Goal: Communication & Community: Answer question/provide support

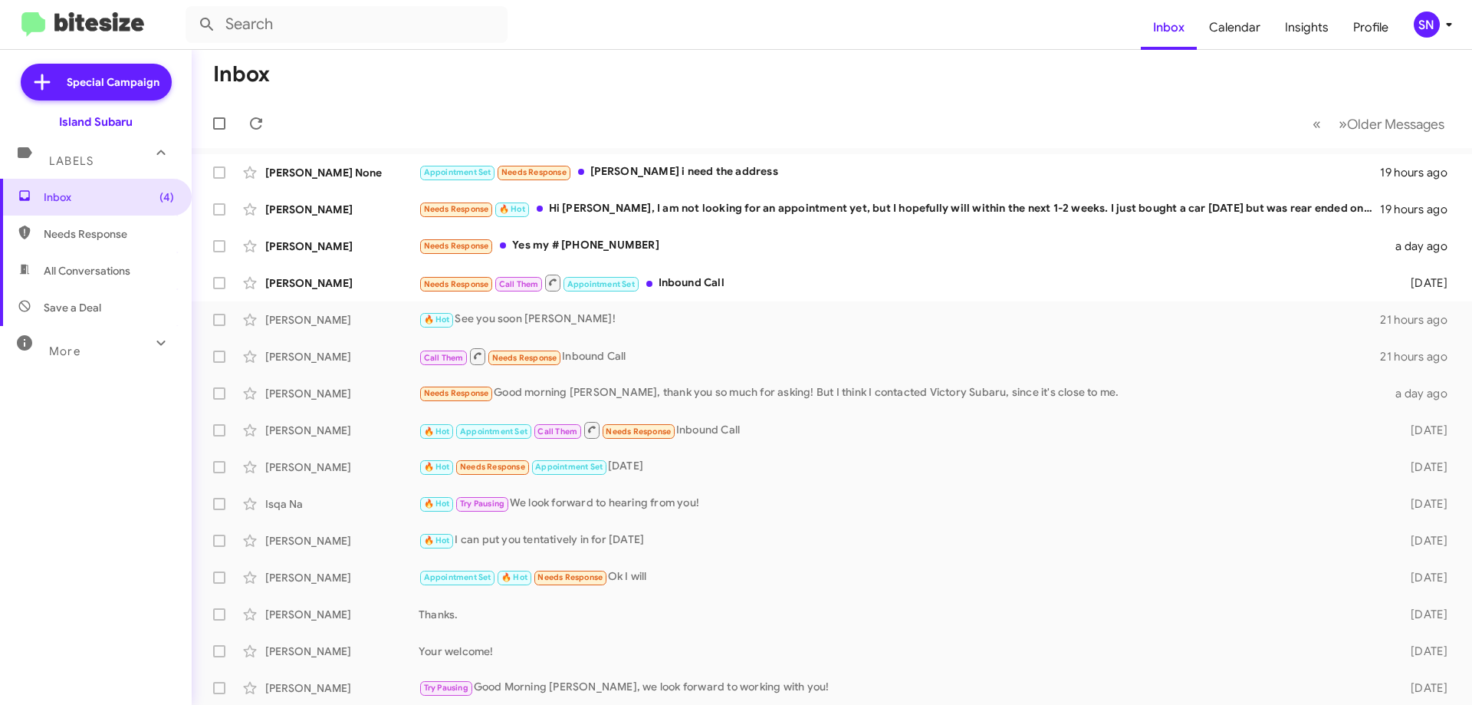
click at [1428, 17] on div "SN" at bounding box center [1427, 25] width 26 height 26
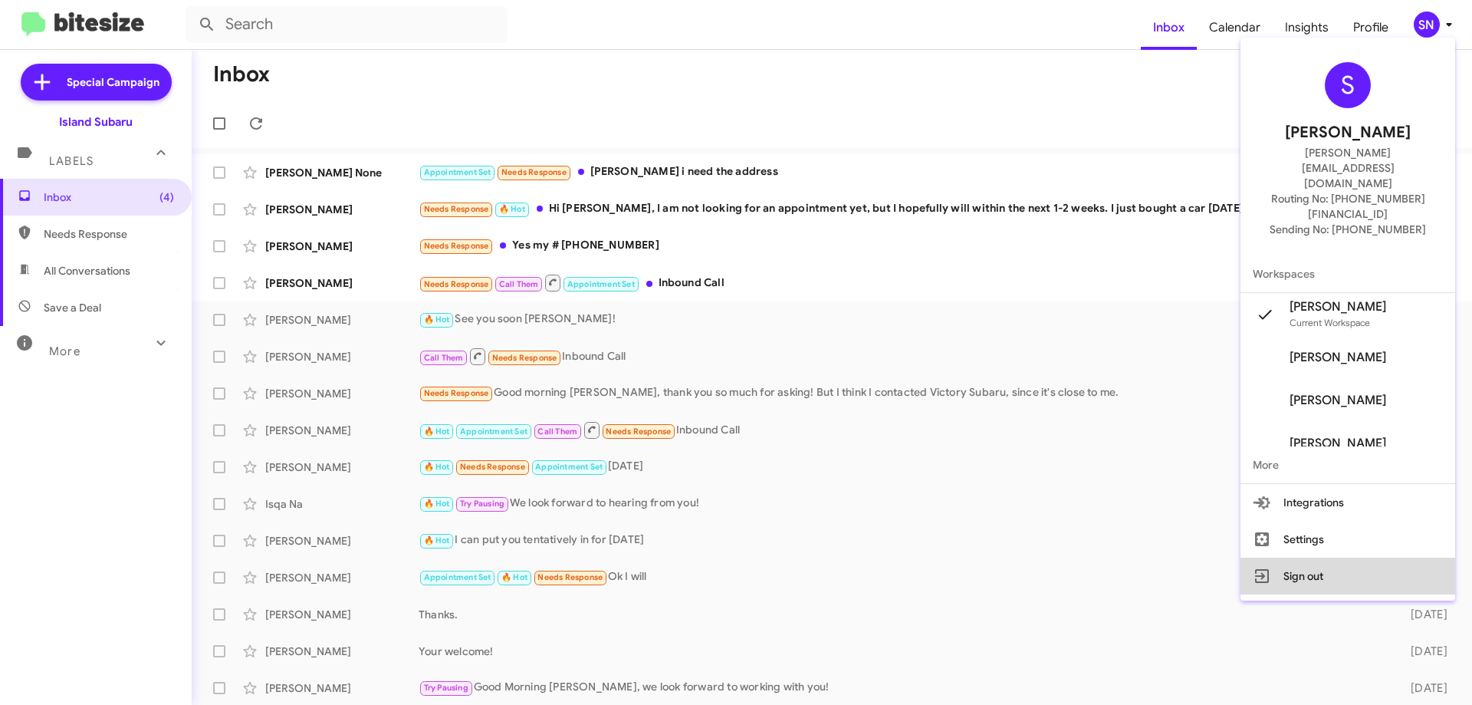
click at [1310, 557] on button "Sign out" at bounding box center [1348, 575] width 215 height 37
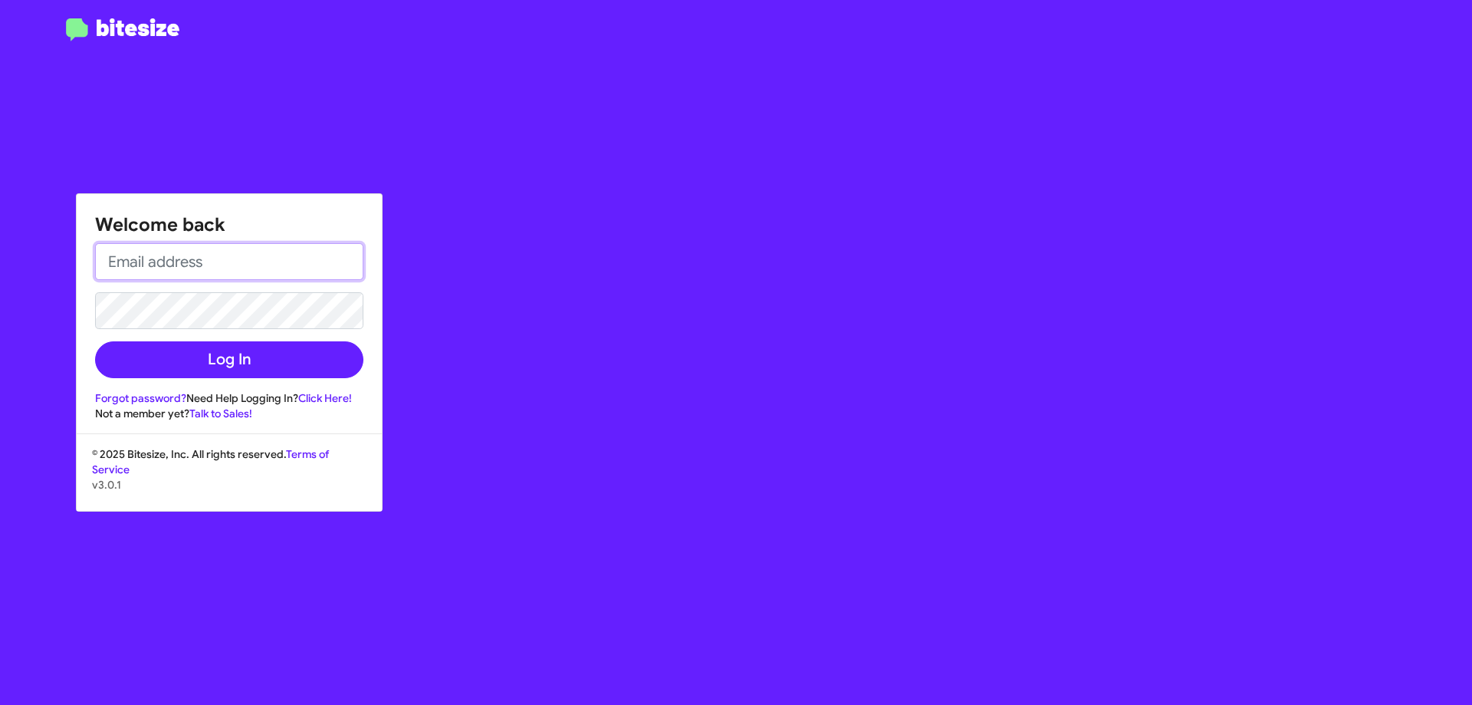
click at [146, 263] on input "email" at bounding box center [229, 261] width 268 height 37
type input "[PERSON_NAME][EMAIL_ADDRESS][DOMAIN_NAME]"
click at [95, 341] on button "Log In" at bounding box center [229, 359] width 268 height 37
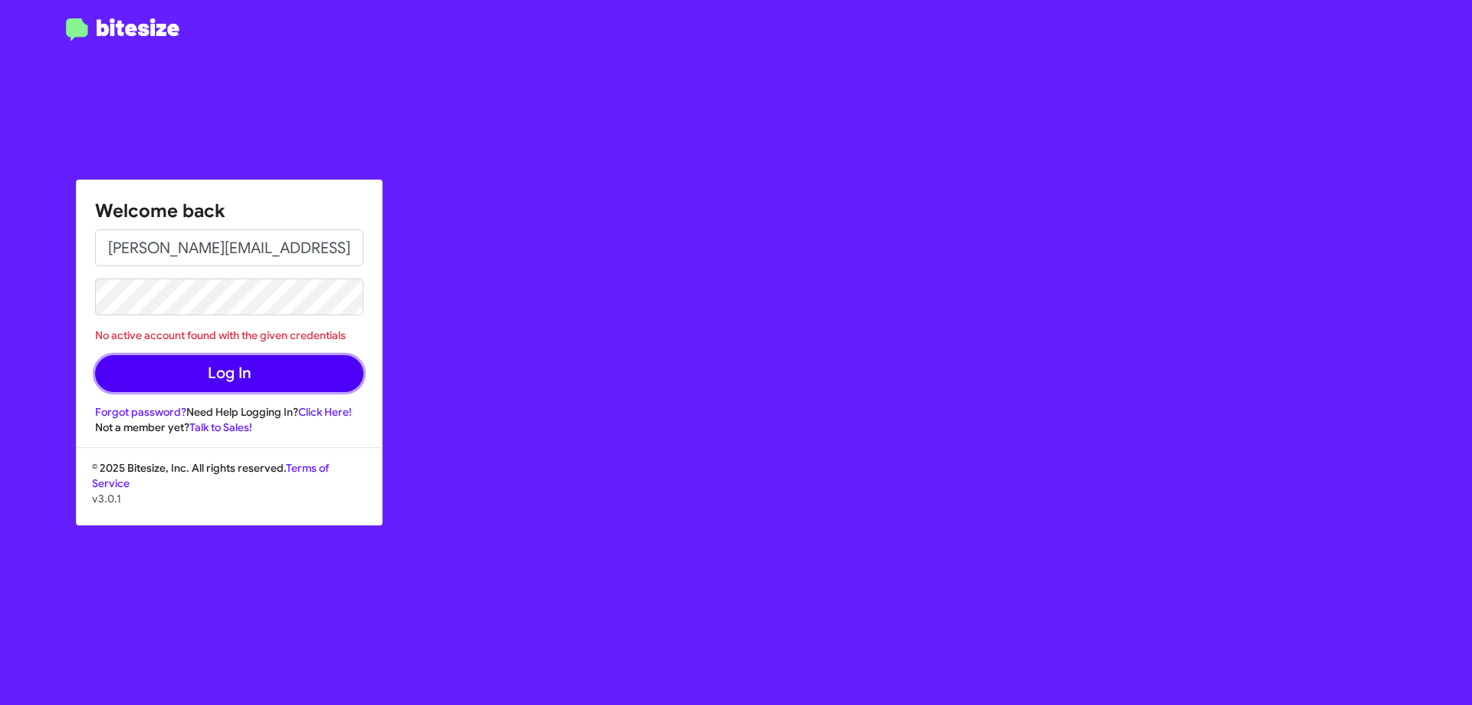
click at [178, 361] on button "Log In" at bounding box center [229, 373] width 268 height 37
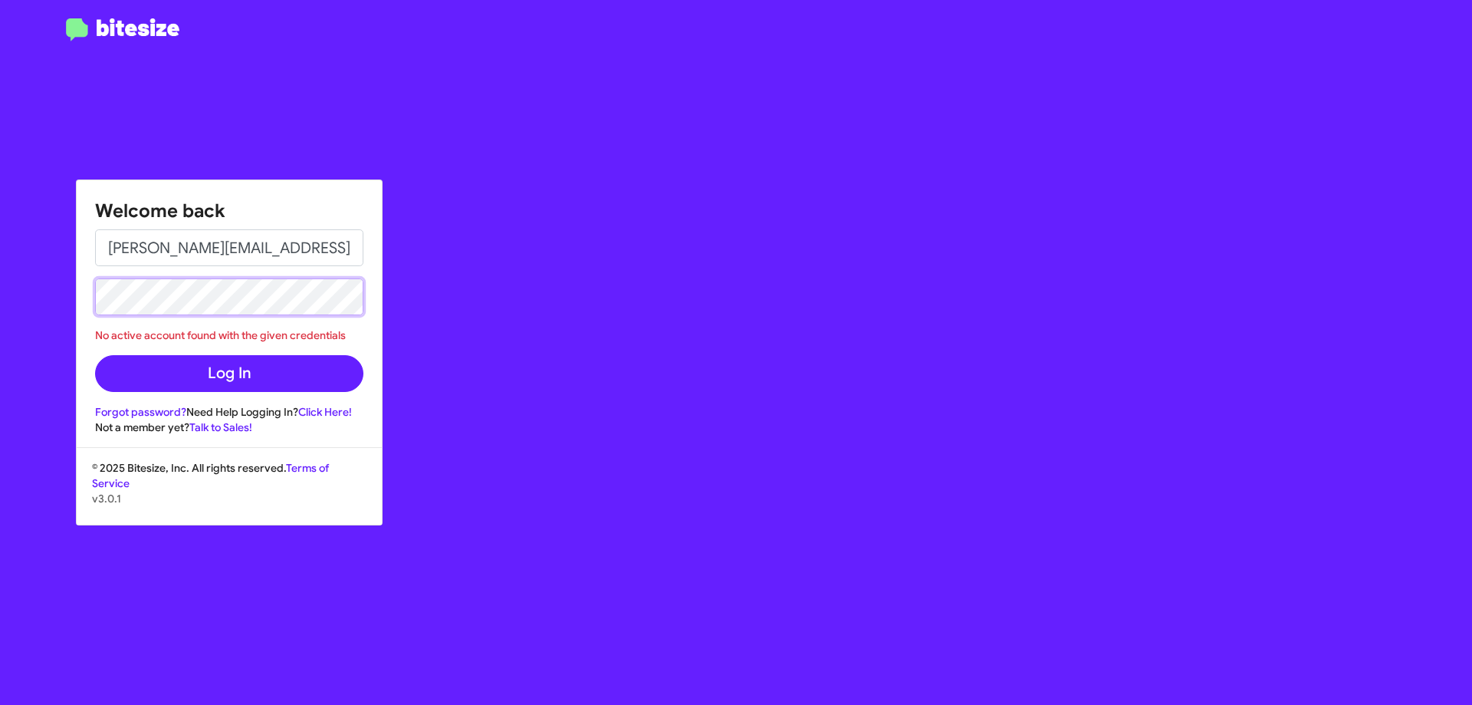
click at [95, 355] on button "Log In" at bounding box center [229, 373] width 268 height 37
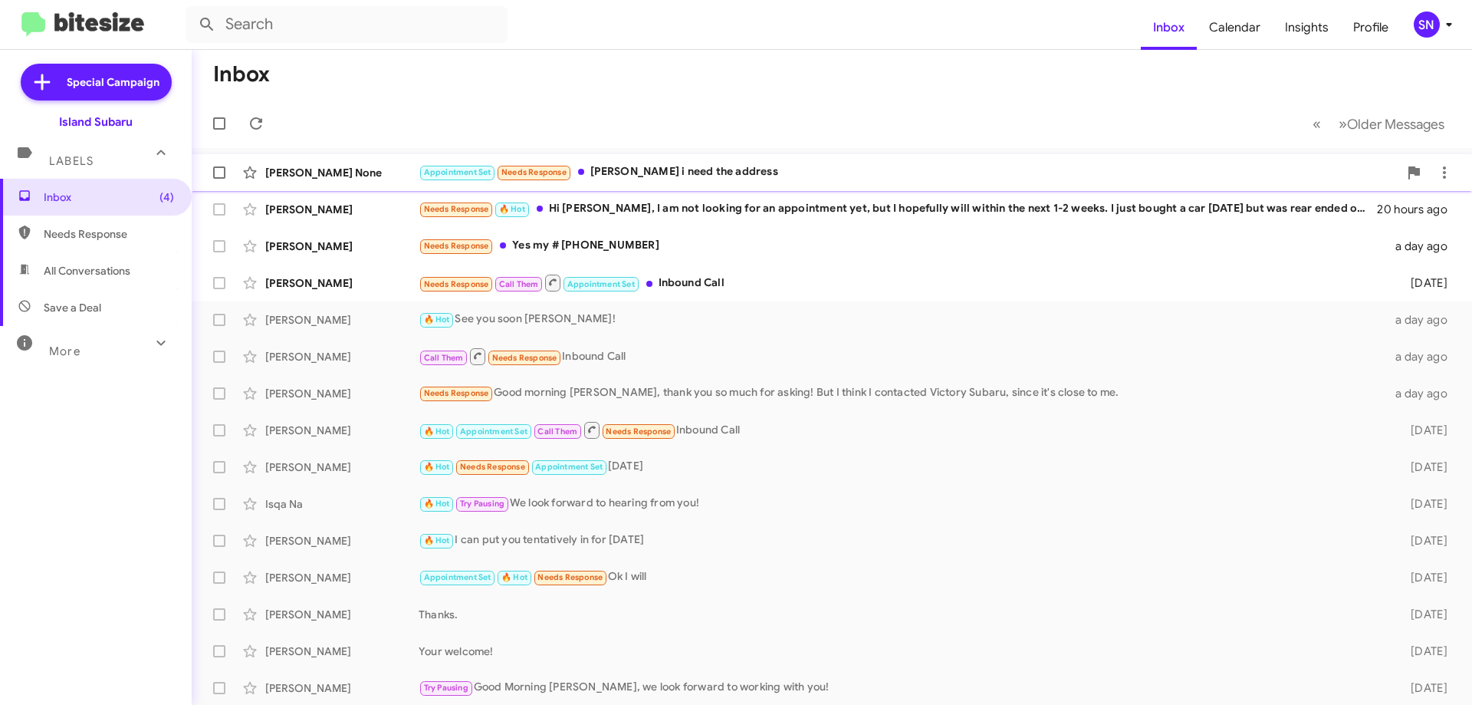
click at [767, 167] on div "Appointment Set Needs Response [PERSON_NAME] i need the address" at bounding box center [909, 172] width 980 height 18
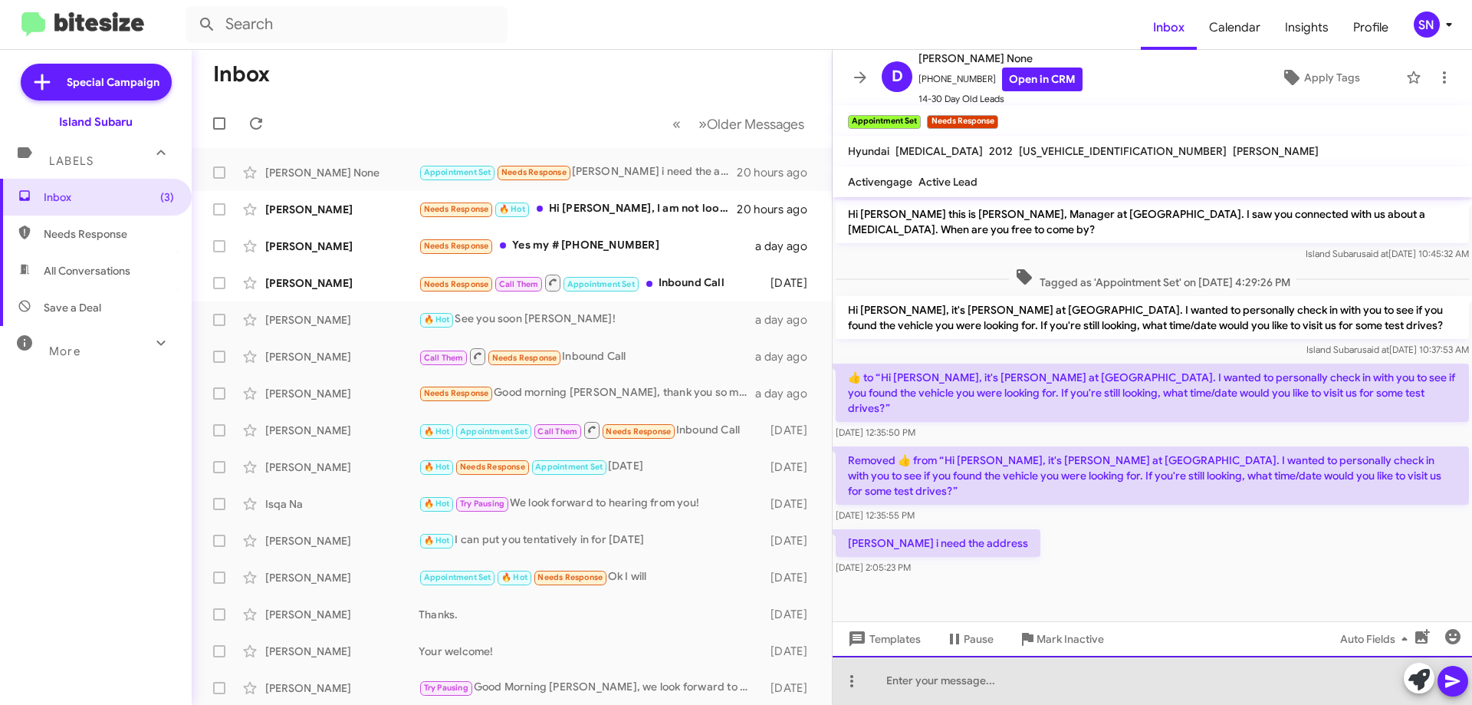
click at [955, 690] on div at bounding box center [1152, 680] width 639 height 49
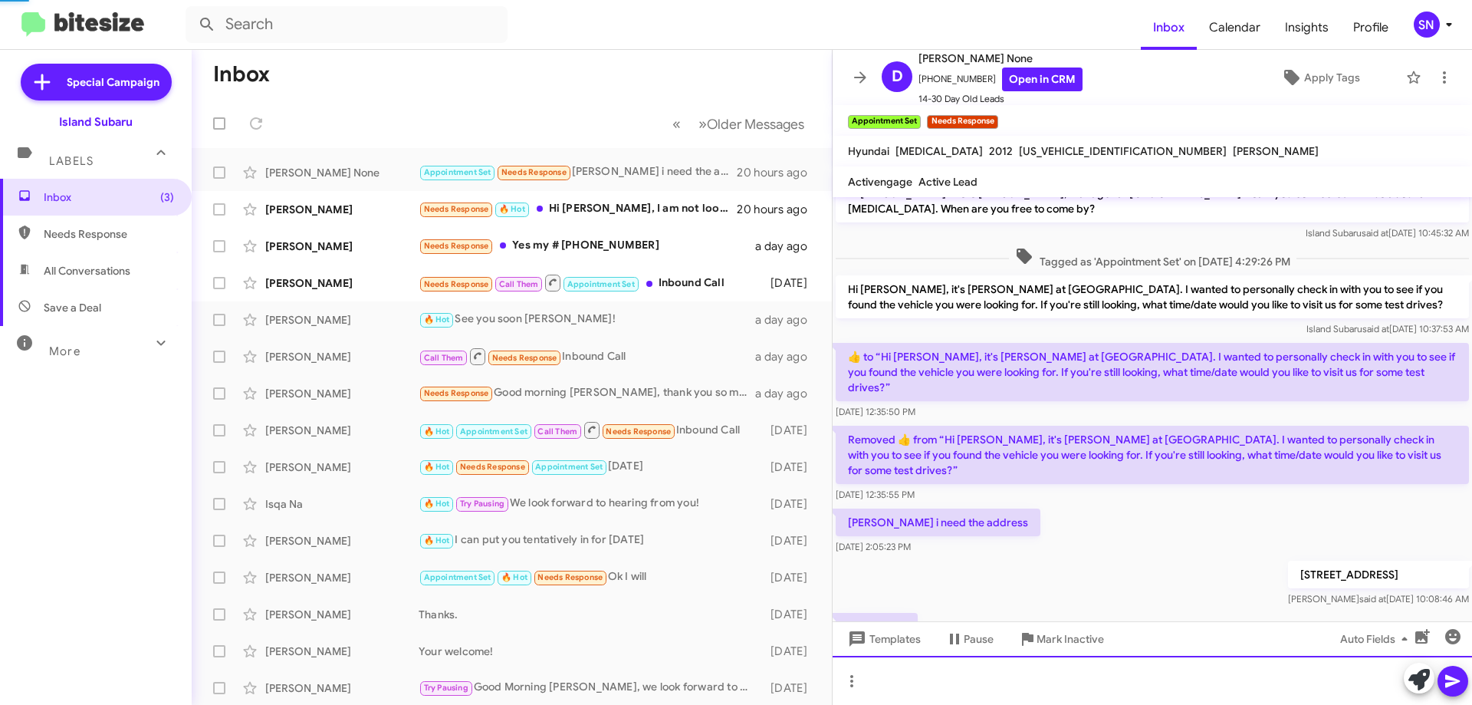
scroll to position [77, 0]
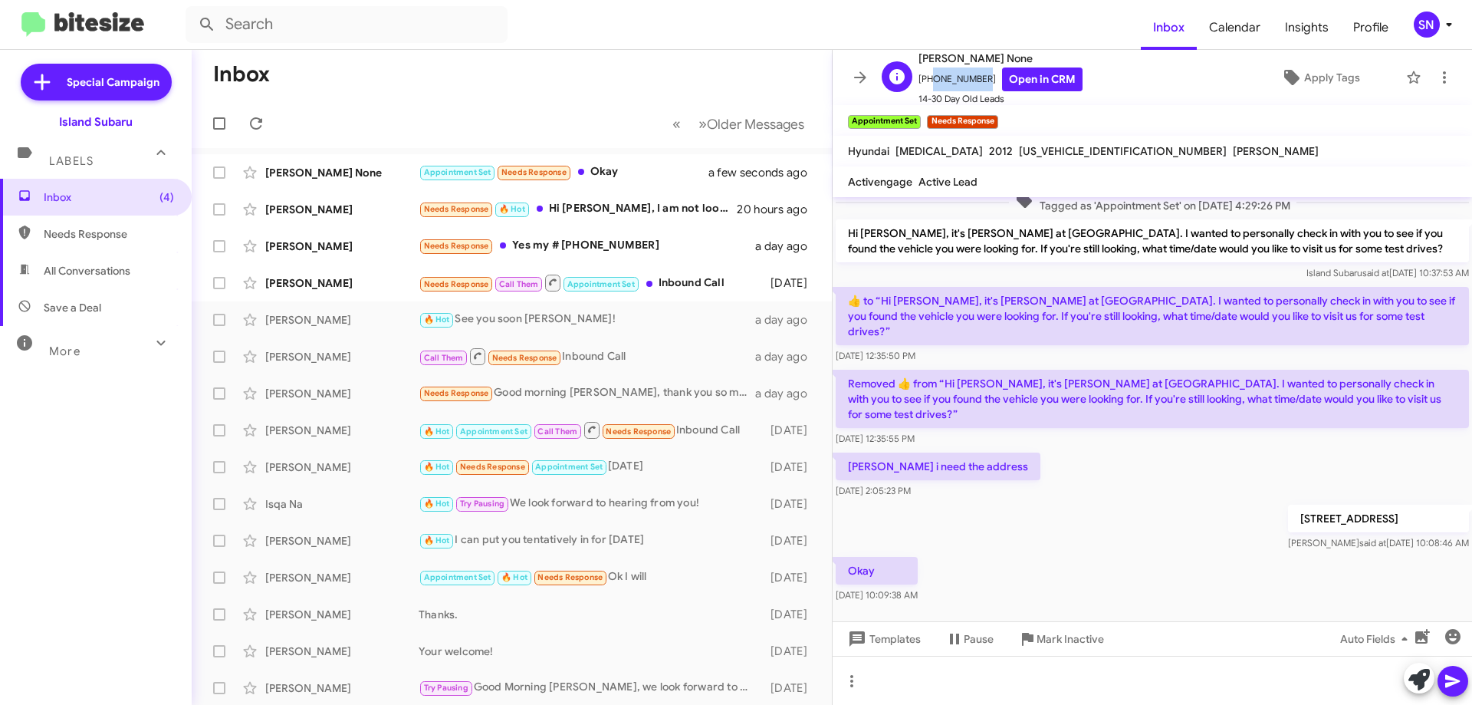
drag, startPoint x: 974, startPoint y: 78, endPoint x: 928, endPoint y: 77, distance: 46.0
click at [928, 77] on span "[PHONE_NUMBER] Open in CRM" at bounding box center [1001, 79] width 164 height 24
copy span "7186967251"
click at [859, 88] on button at bounding box center [860, 77] width 31 height 31
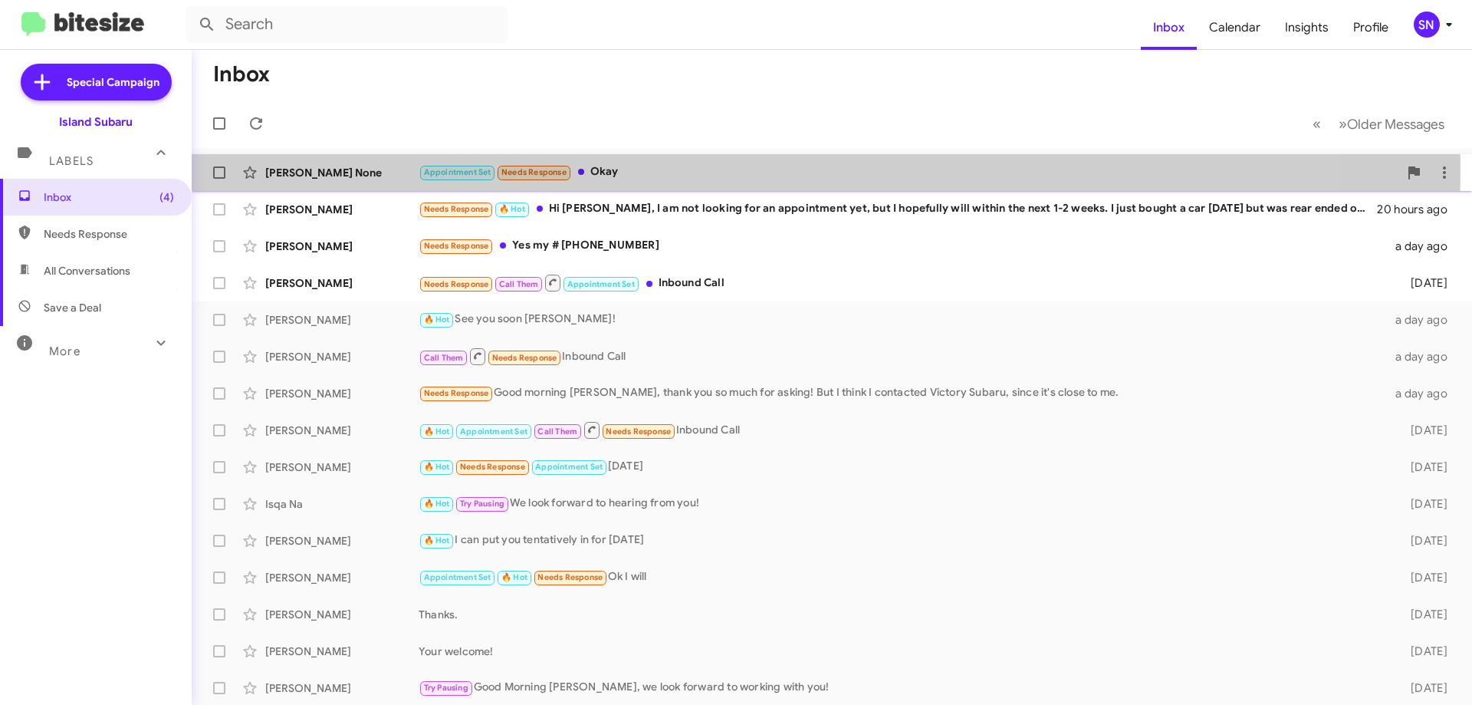
click at [718, 169] on div "Appointment Set Needs Response Okay" at bounding box center [909, 172] width 980 height 18
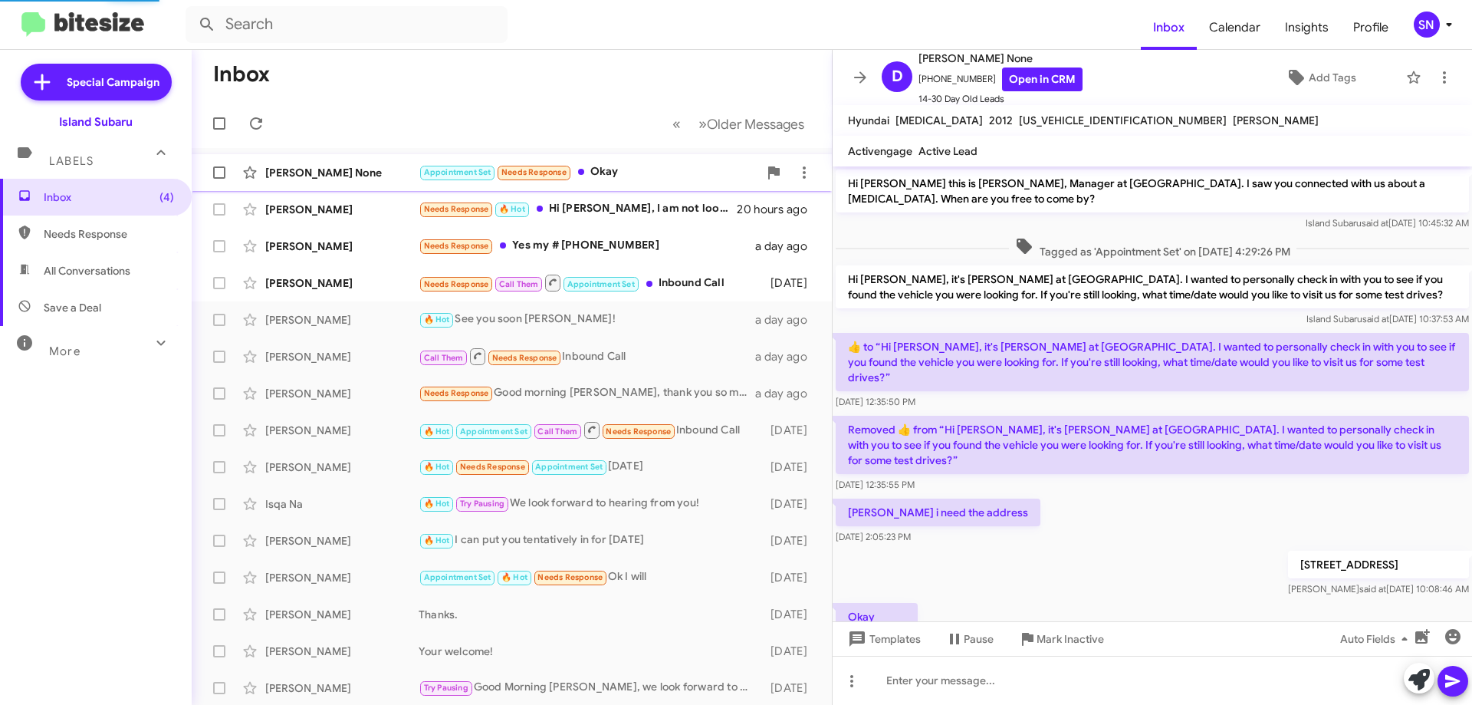
scroll to position [46, 0]
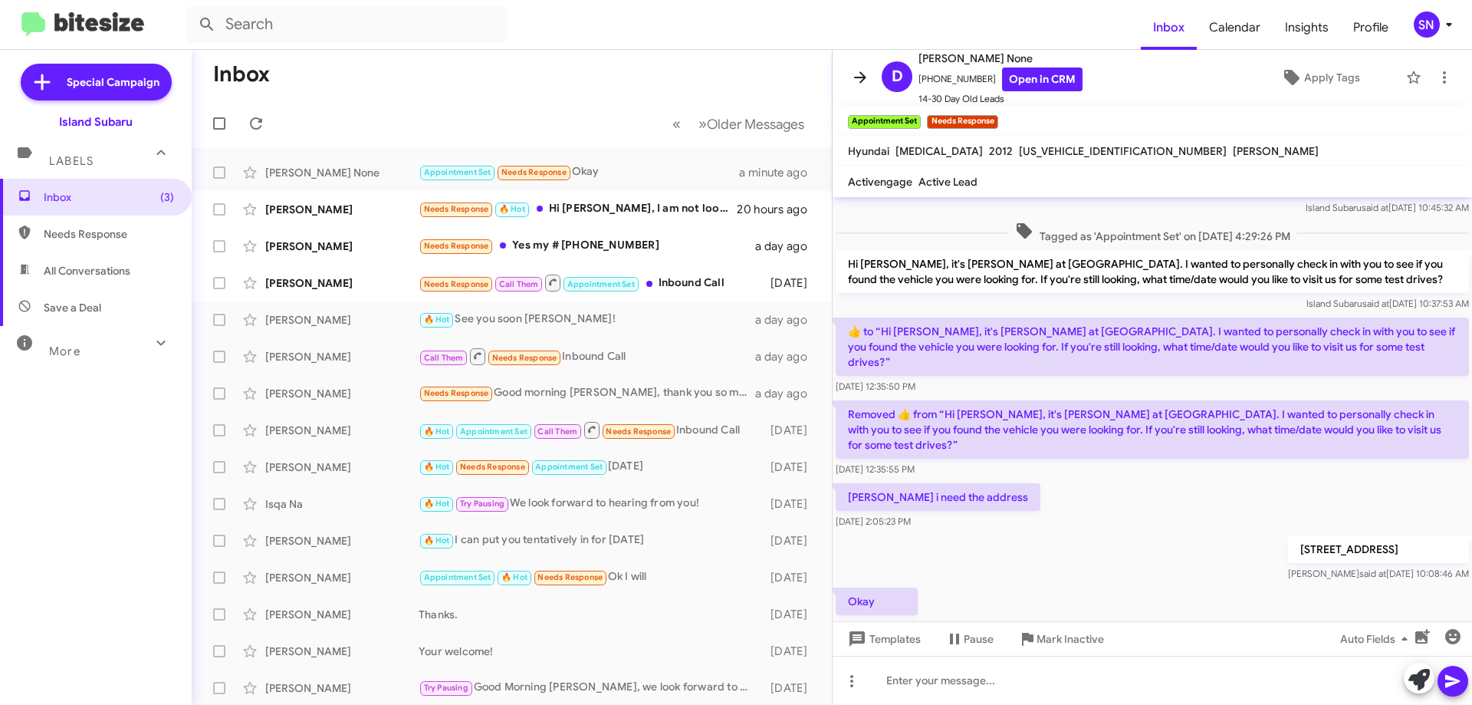
click at [861, 81] on icon at bounding box center [860, 77] width 18 height 18
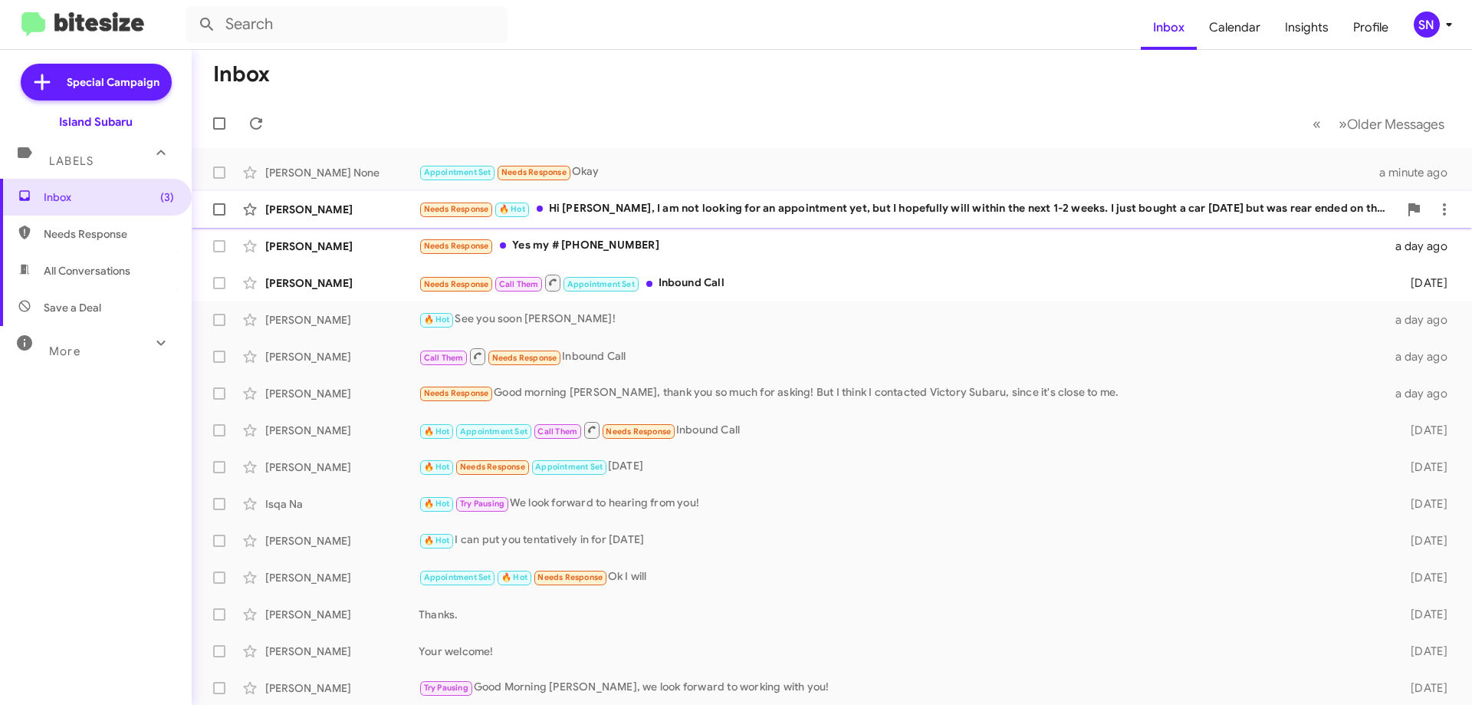
click at [797, 199] on div "[PERSON_NAME] Needs Response 🔥 Hot Hi [PERSON_NAME], I am not looking for an ap…" at bounding box center [832, 209] width 1256 height 31
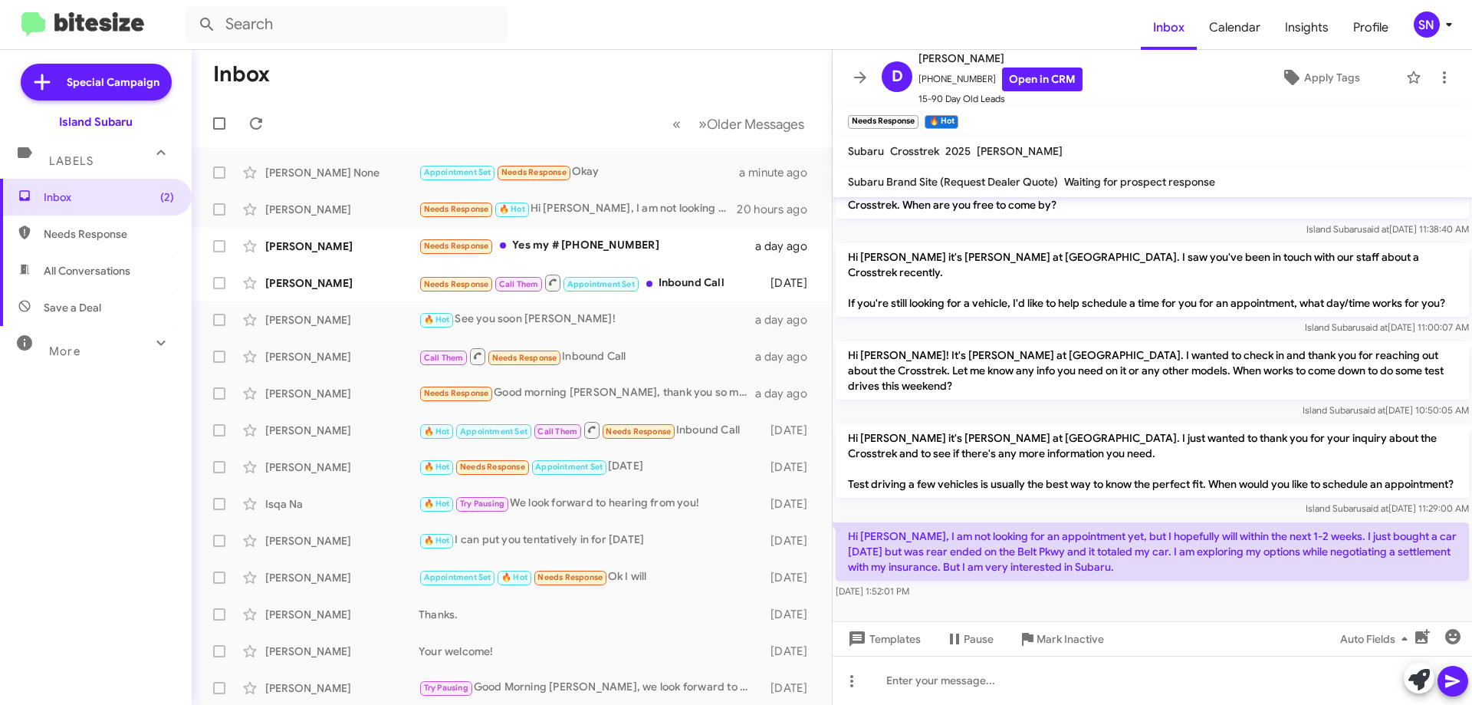
scroll to position [40, 0]
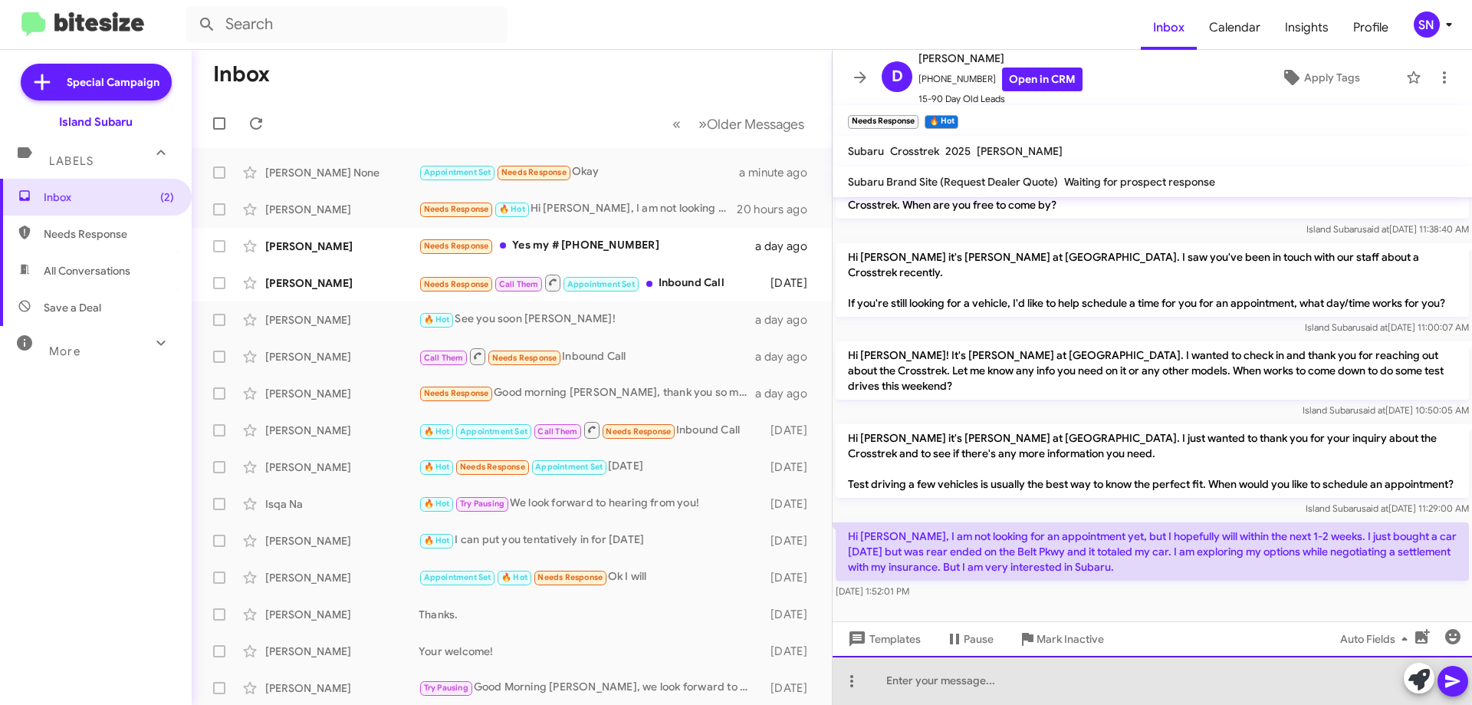
click at [971, 674] on div at bounding box center [1152, 680] width 639 height 49
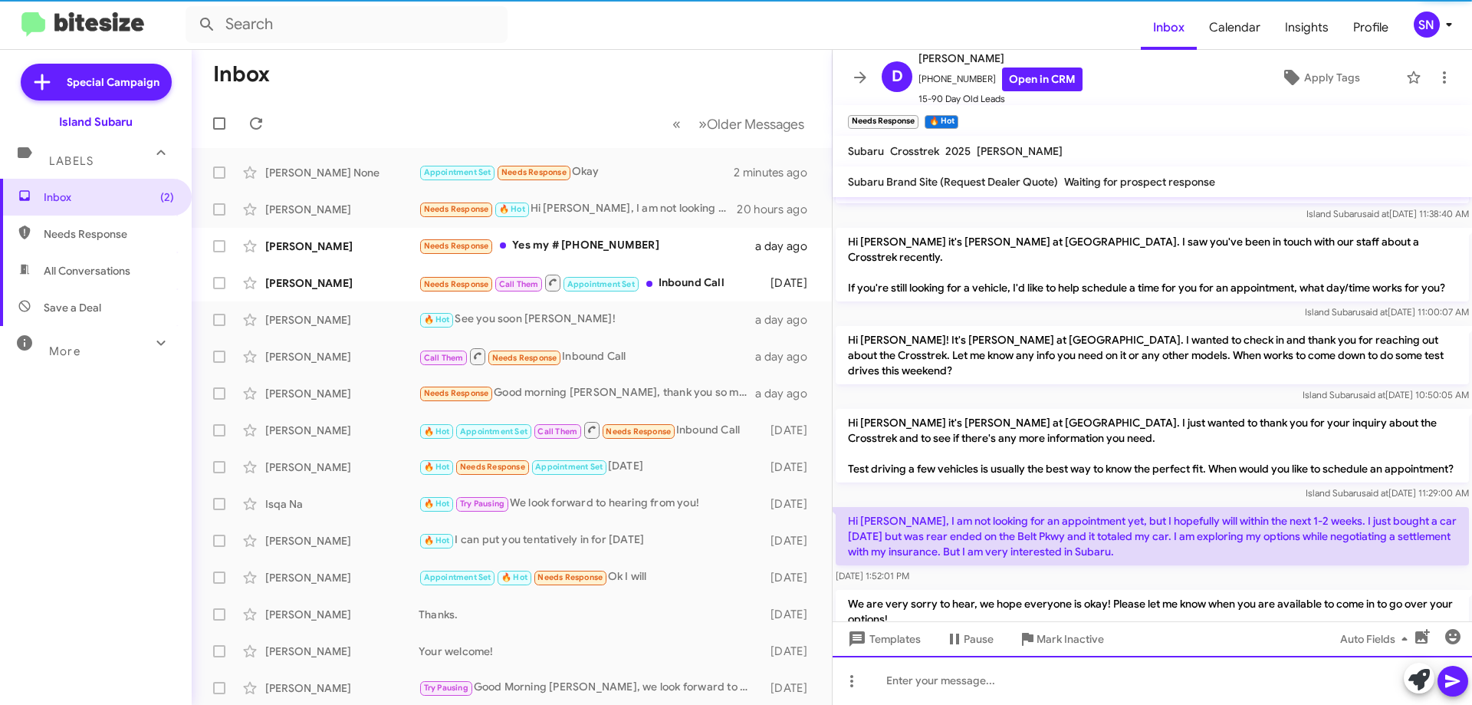
scroll to position [111, 0]
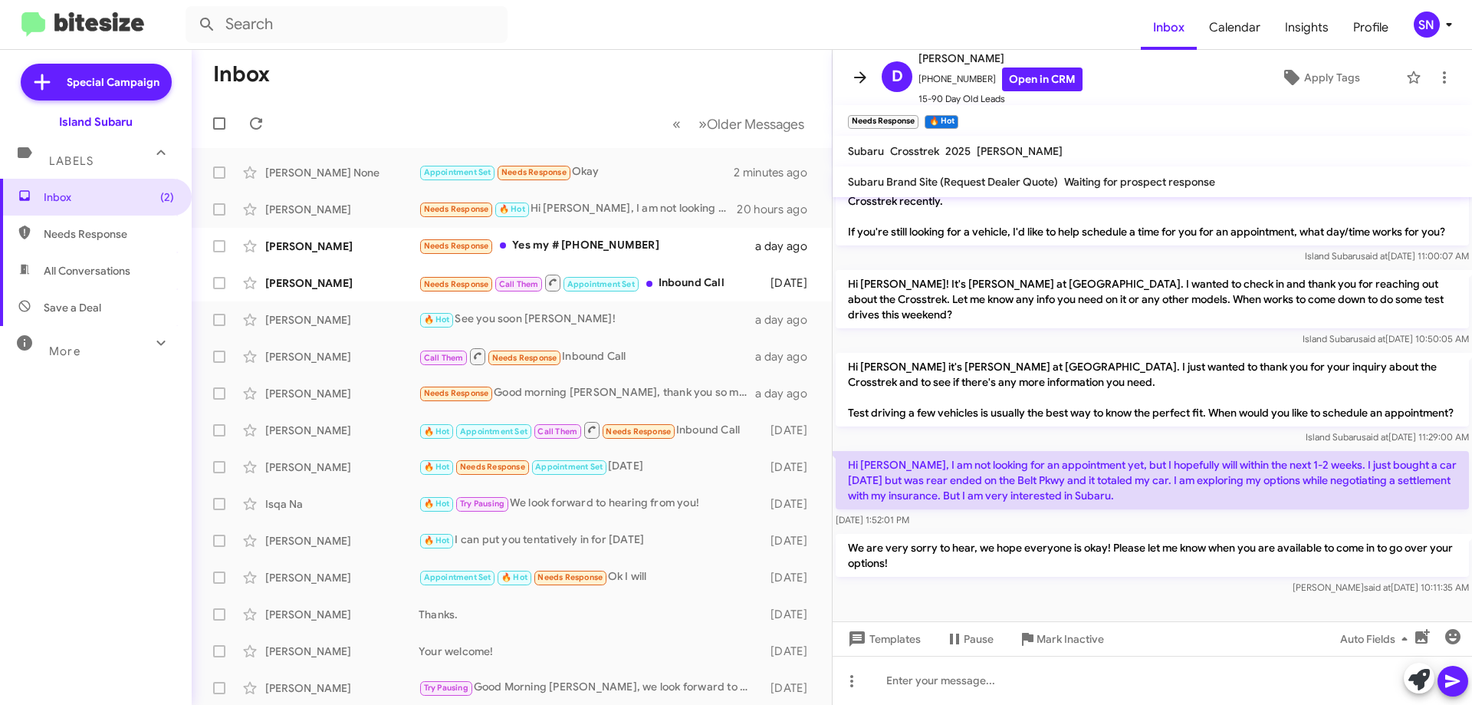
click at [866, 79] on icon at bounding box center [860, 77] width 18 height 18
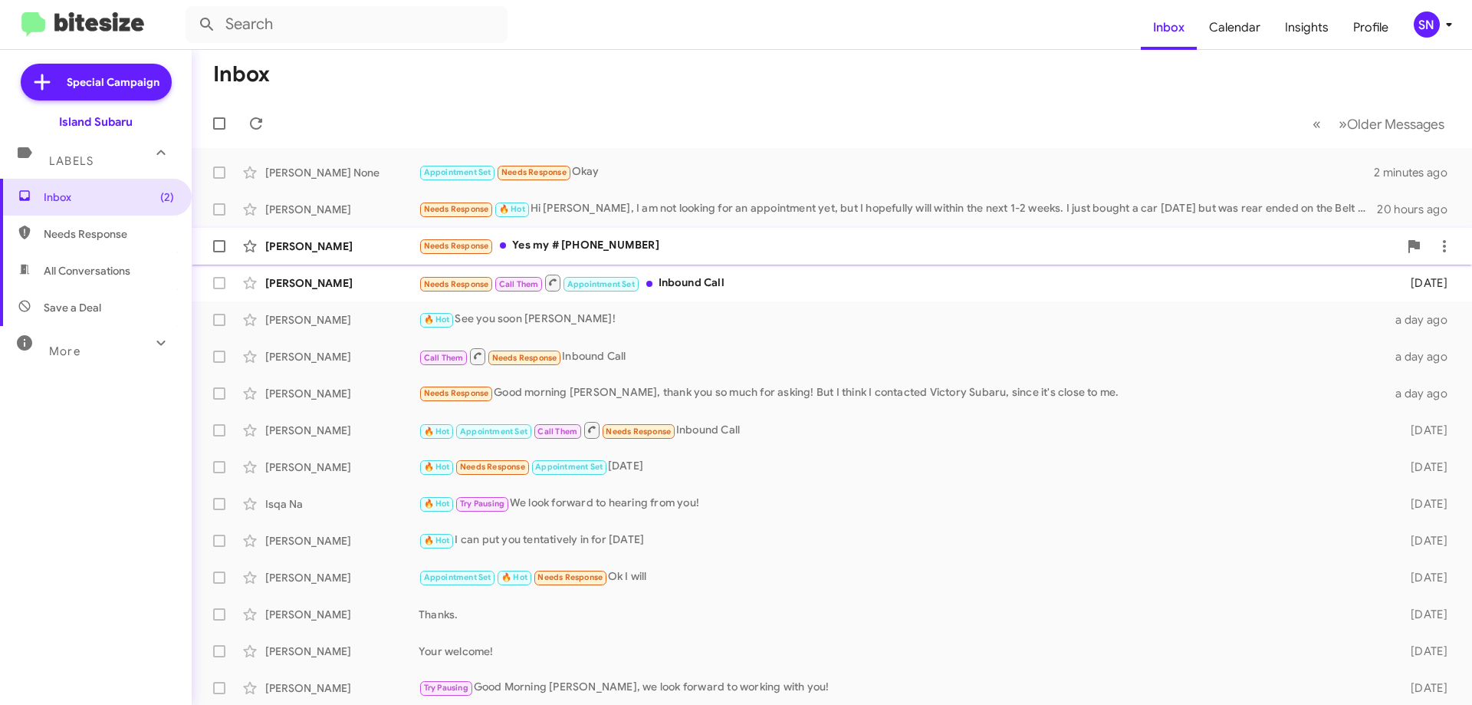
click at [707, 250] on div "Needs Response Yes my # [PHONE_NUMBER]" at bounding box center [909, 246] width 980 height 18
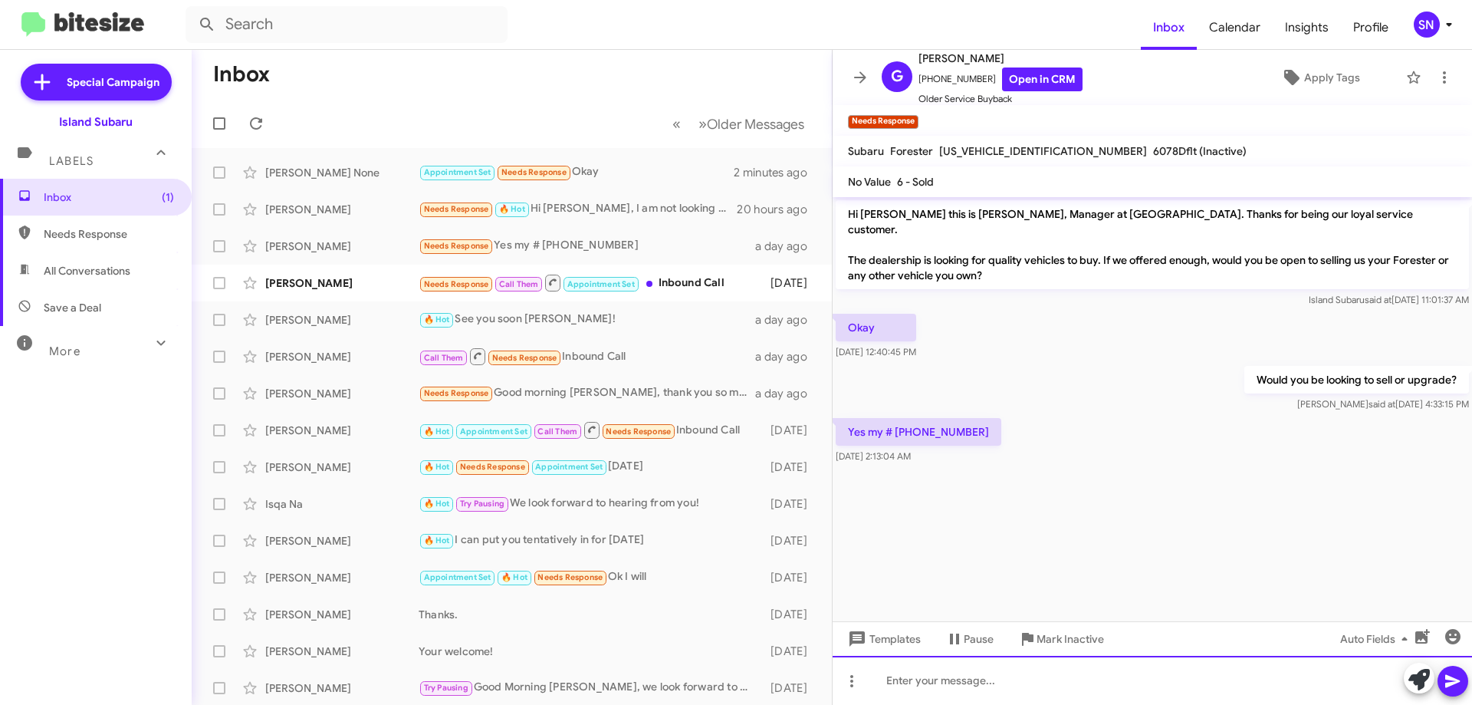
click at [902, 684] on div at bounding box center [1152, 680] width 639 height 49
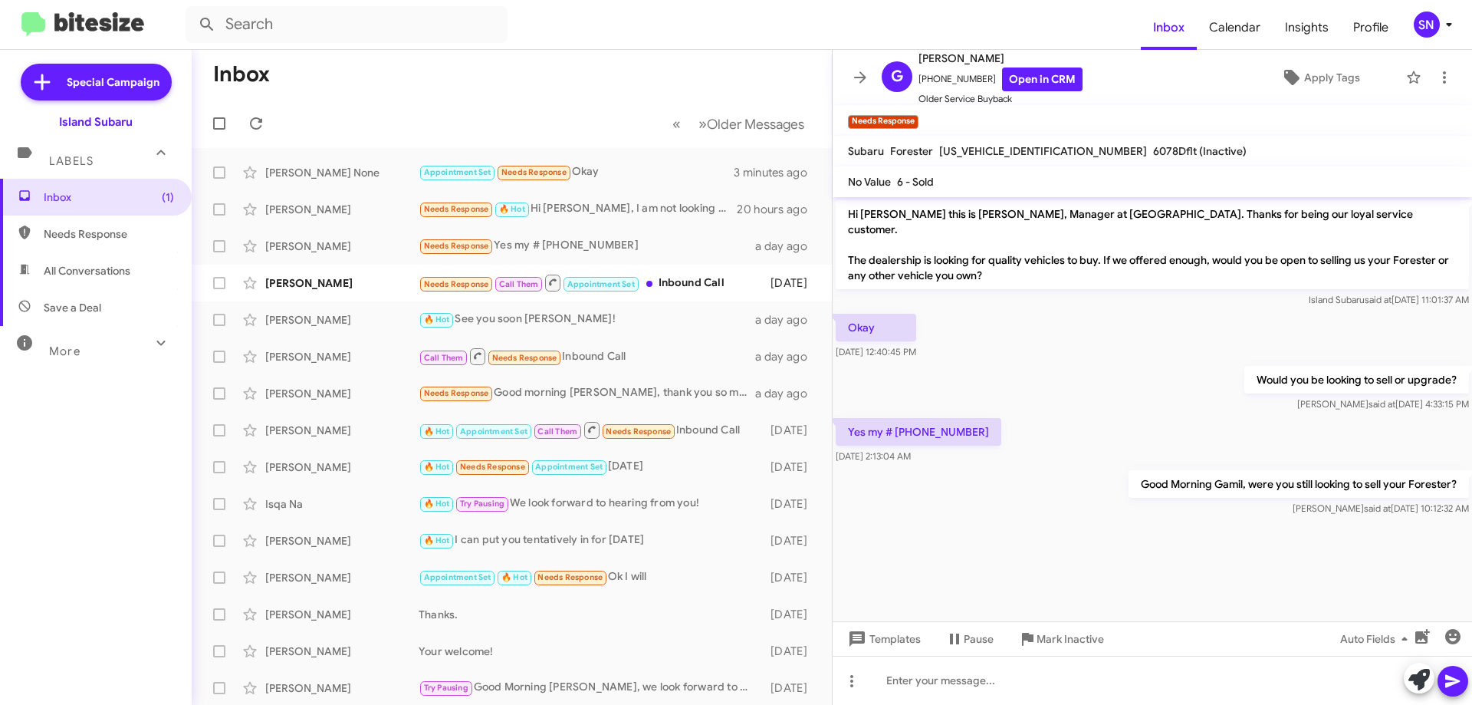
click at [834, 55] on mat-toolbar "G [PERSON_NAME] [PHONE_NUMBER] Open in CRM Older Service Buyback Apply Tags" at bounding box center [1152, 77] width 639 height 55
click at [852, 72] on icon at bounding box center [860, 77] width 18 height 18
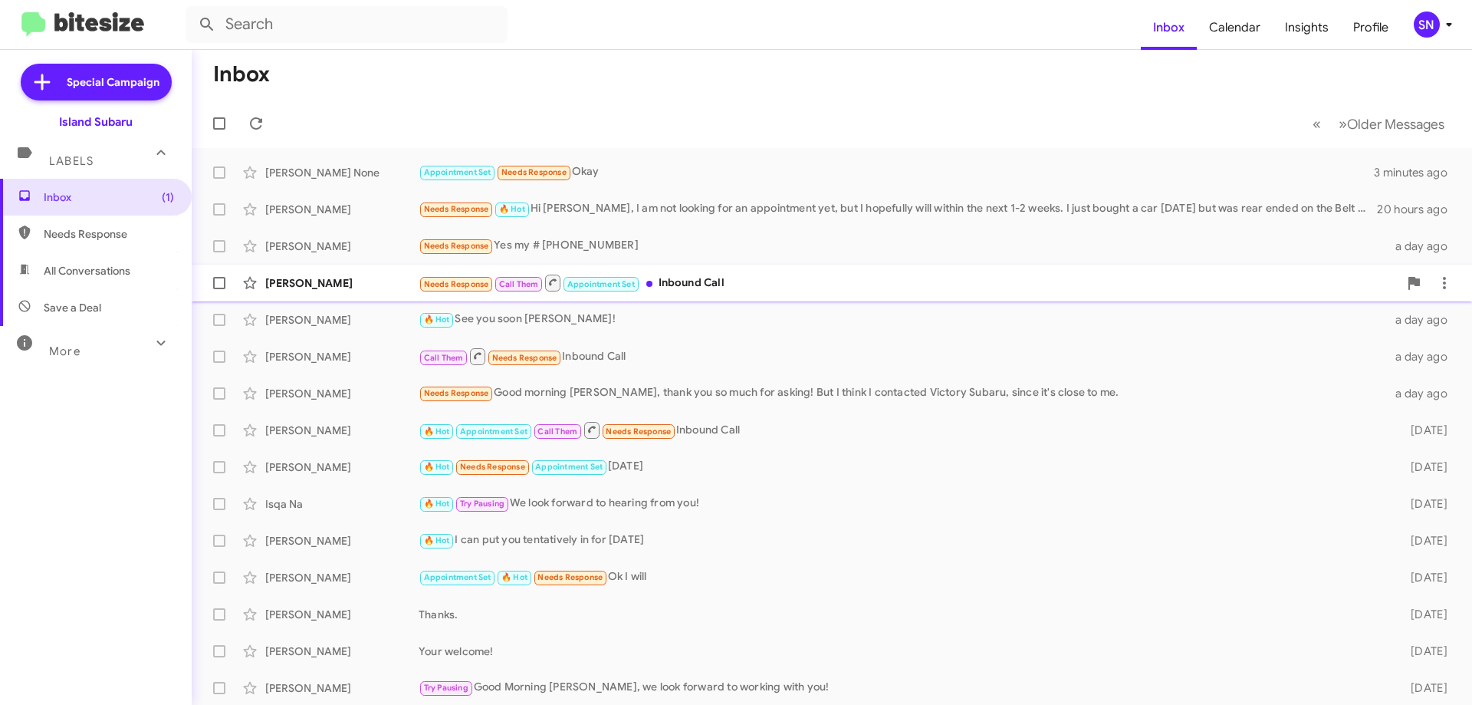
click at [720, 281] on div "Needs Response Call Them Appointment Set Inbound Call" at bounding box center [909, 282] width 980 height 19
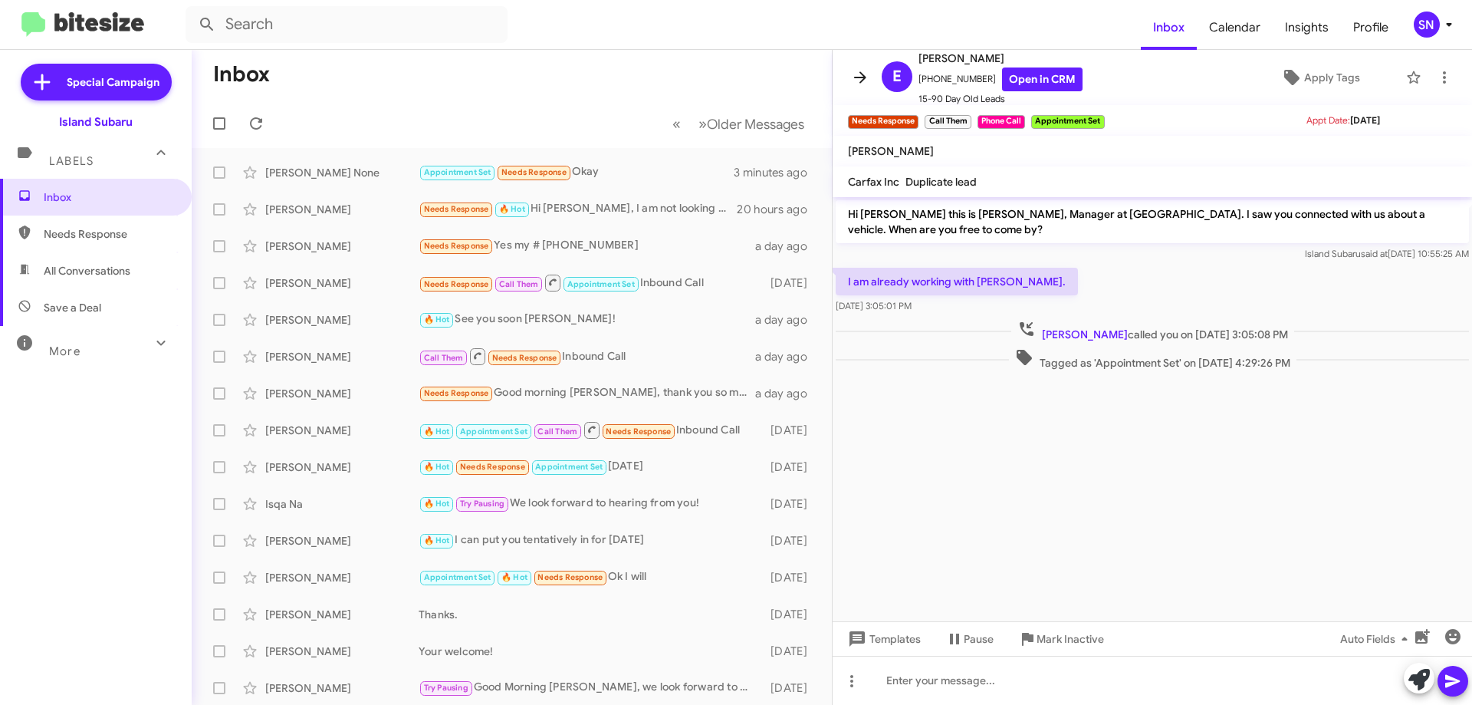
click at [862, 82] on icon at bounding box center [860, 77] width 12 height 12
